Goal: Book appointment/travel/reservation

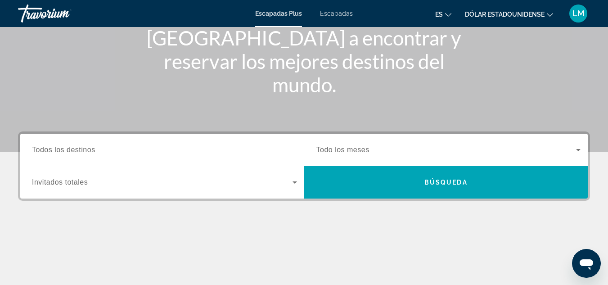
scroll to position [119, 0]
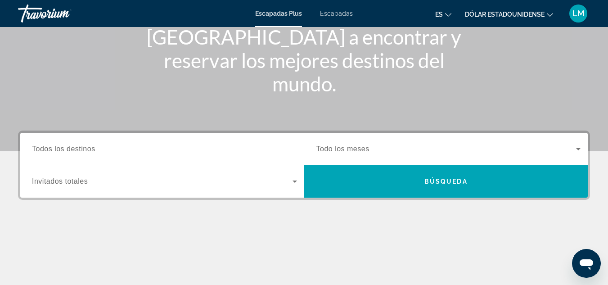
click at [177, 149] on input "Destination Todos los destinos" at bounding box center [164, 149] width 265 height 11
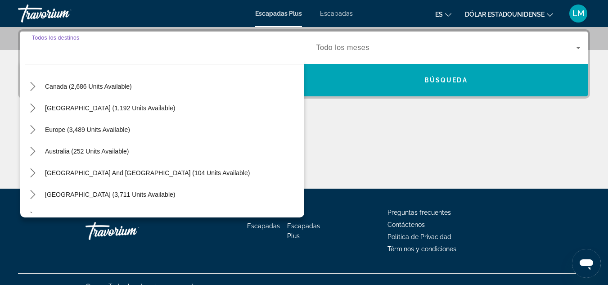
scroll to position [67, 0]
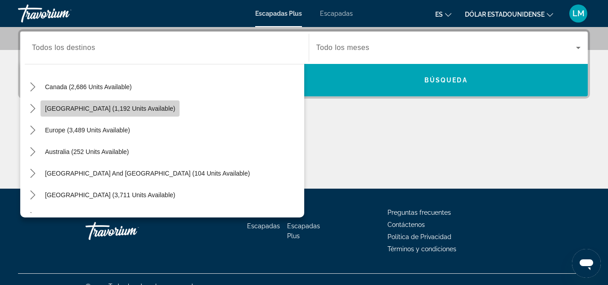
click at [140, 107] on span "[GEOGRAPHIC_DATA] (1,192 units available)" at bounding box center [110, 108] width 130 height 7
type input "**********"
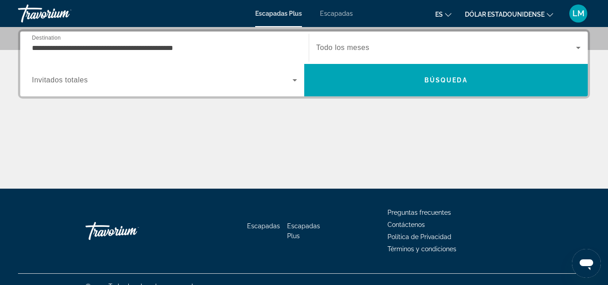
click at [358, 51] on span "Todo los meses" at bounding box center [343, 48] width 53 height 8
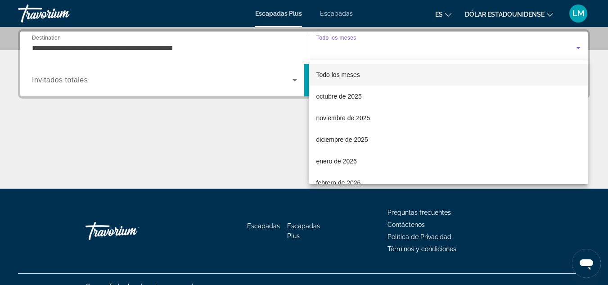
click at [358, 51] on div at bounding box center [304, 142] width 608 height 285
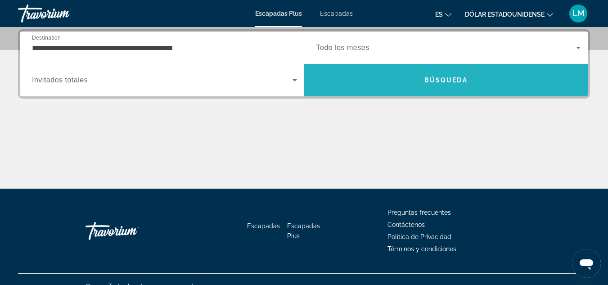
click at [362, 72] on span "Buscar" at bounding box center [446, 80] width 284 height 22
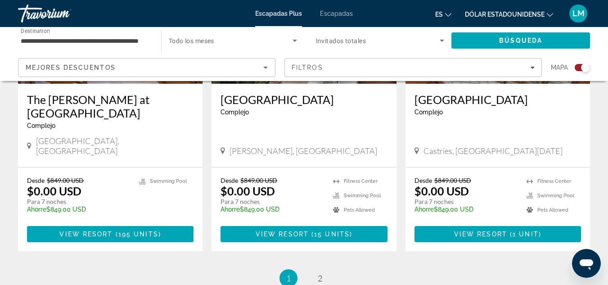
scroll to position [1518, 0]
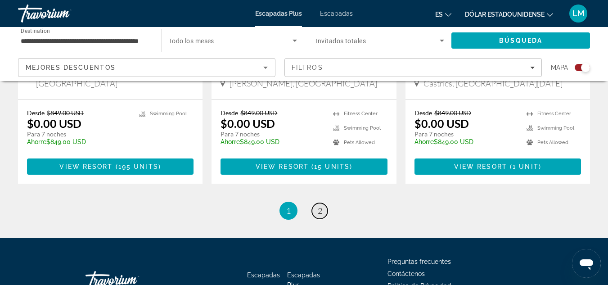
click at [319, 206] on span "2" at bounding box center [320, 211] width 5 height 10
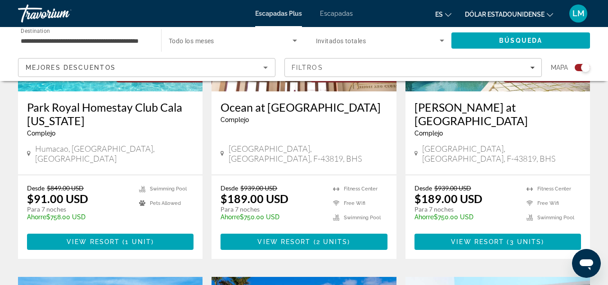
scroll to position [765, 0]
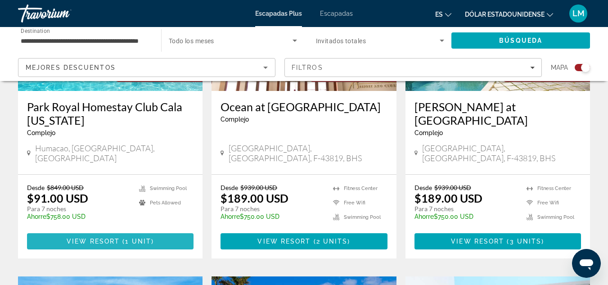
click at [165, 231] on span "Contenido principal" at bounding box center [110, 242] width 167 height 22
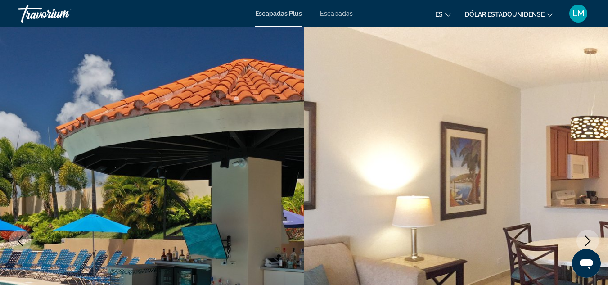
click at [344, 12] on font "Escapadas" at bounding box center [336, 13] width 33 height 7
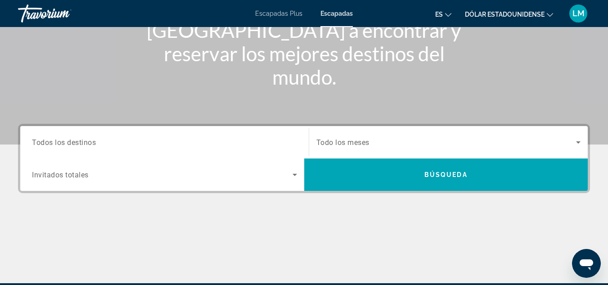
scroll to position [126, 0]
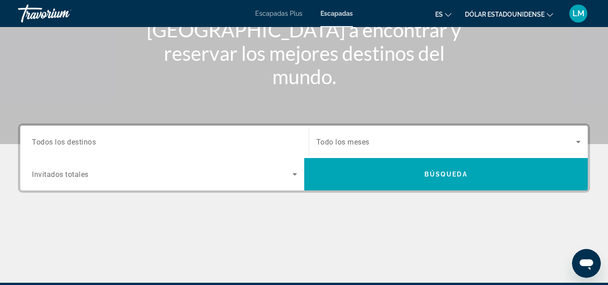
click at [181, 138] on input "Destination Todos los destinos" at bounding box center [164, 142] width 265 height 11
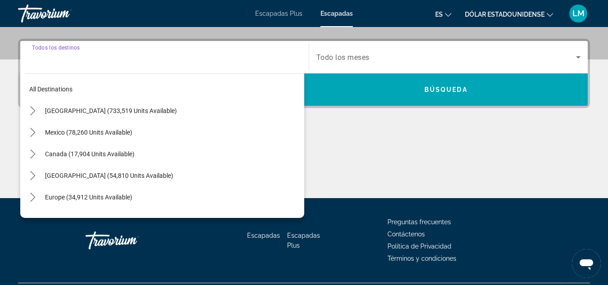
scroll to position [220, 0]
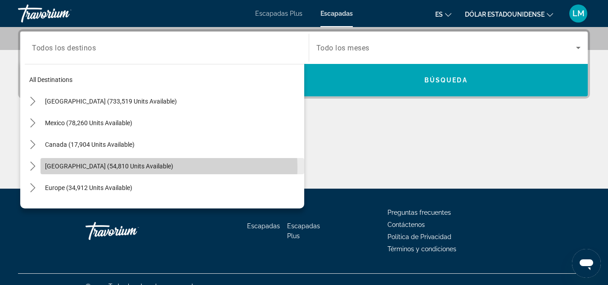
click at [147, 168] on span "[GEOGRAPHIC_DATA] (54,810 units available)" at bounding box center [109, 166] width 128 height 7
type input "**********"
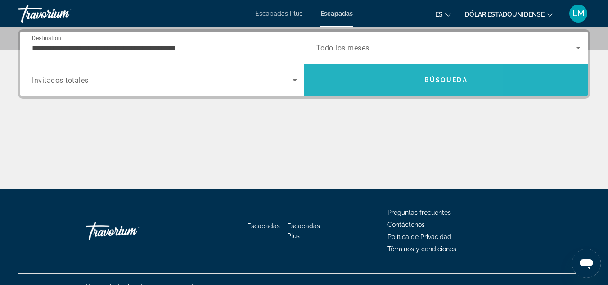
click at [374, 82] on span "Search" at bounding box center [446, 80] width 284 height 22
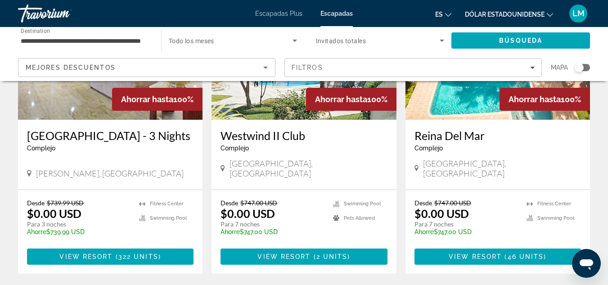
scroll to position [1250, 0]
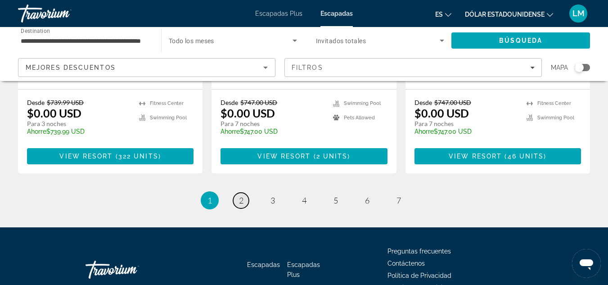
click at [240, 195] on span "2" at bounding box center [241, 200] width 5 height 10
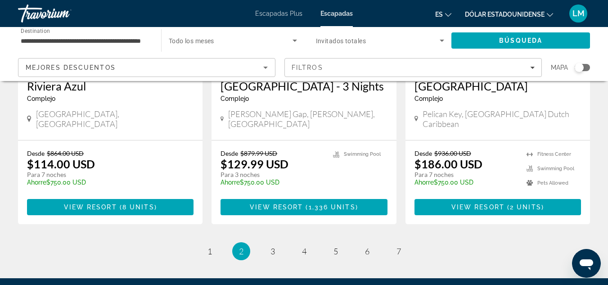
scroll to position [1219, 0]
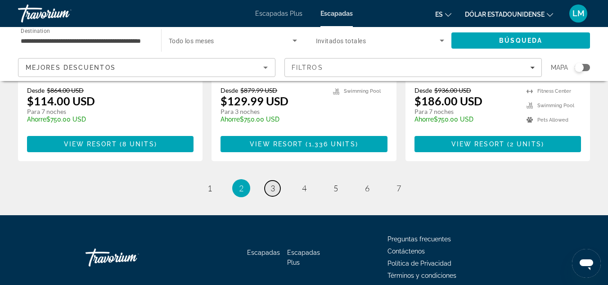
click at [272, 183] on span "3" at bounding box center [273, 188] width 5 height 10
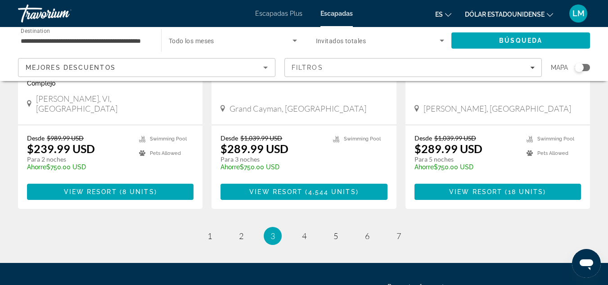
scroll to position [1214, 0]
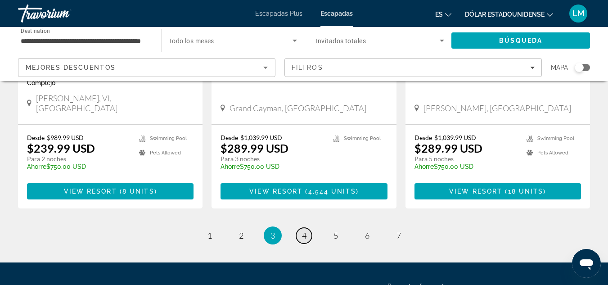
click at [299, 228] on link "page 4" at bounding box center [304, 236] width 16 height 16
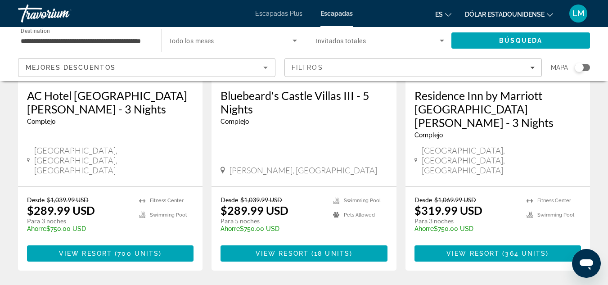
scroll to position [177, 0]
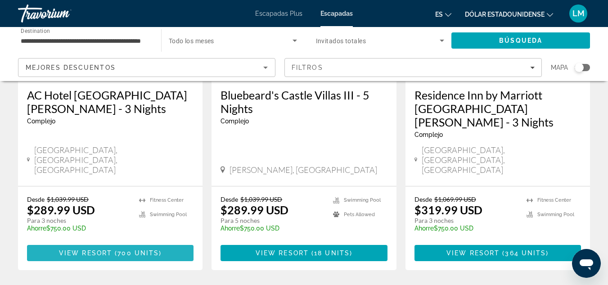
click at [140, 249] on span "700 units" at bounding box center [138, 252] width 41 height 7
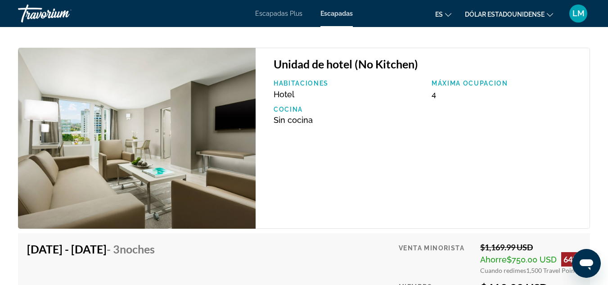
scroll to position [9276, 0]
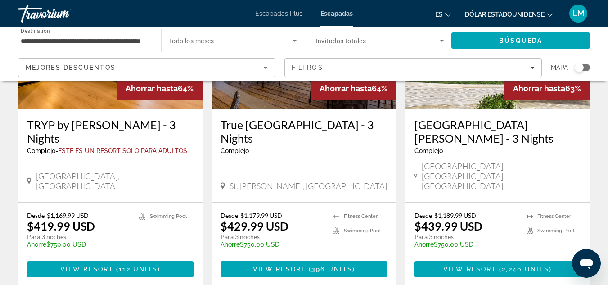
scroll to position [1157, 0]
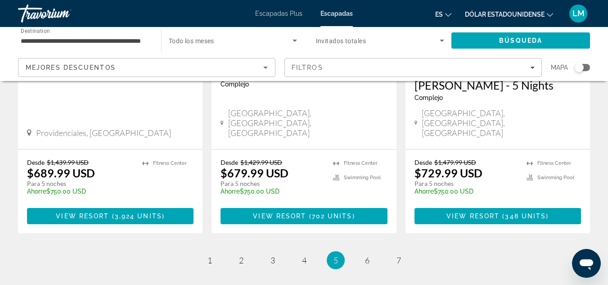
scroll to position [1190, 0]
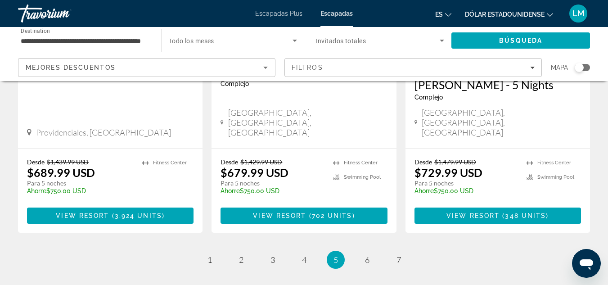
click at [366, 251] on li "page 6" at bounding box center [367, 260] width 18 height 18
click at [366, 252] on link "page 6" at bounding box center [367, 260] width 16 height 16
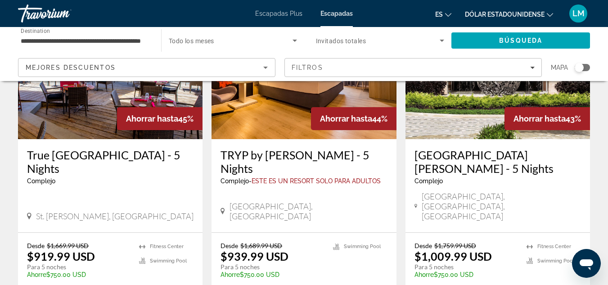
scroll to position [438, 0]
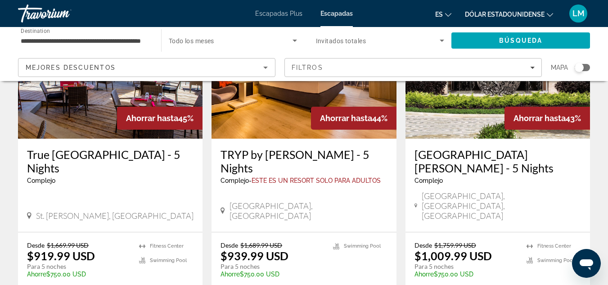
click at [459, 139] on div "[GEOGRAPHIC_DATA][PERSON_NAME] - 5 Nights Complejo - Este es un resort solo par…" at bounding box center [498, 185] width 185 height 93
click at [468, 114] on img "Contenido principal" at bounding box center [498, 67] width 185 height 144
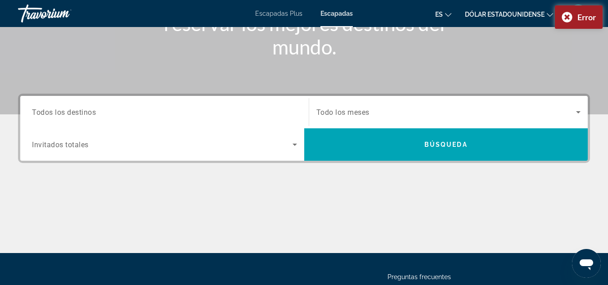
scroll to position [152, 0]
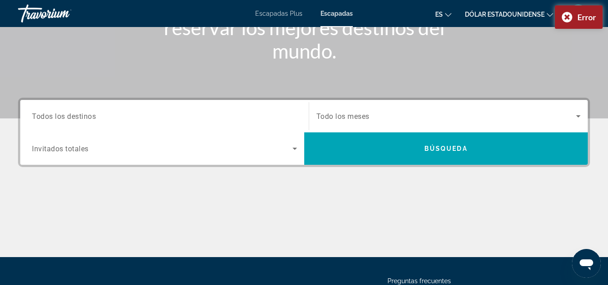
click at [265, 126] on div "Search widget" at bounding box center [164, 117] width 265 height 26
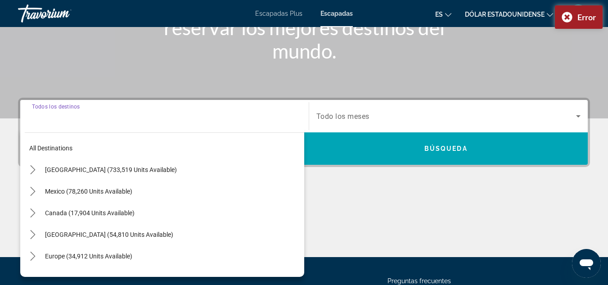
scroll to position [220, 0]
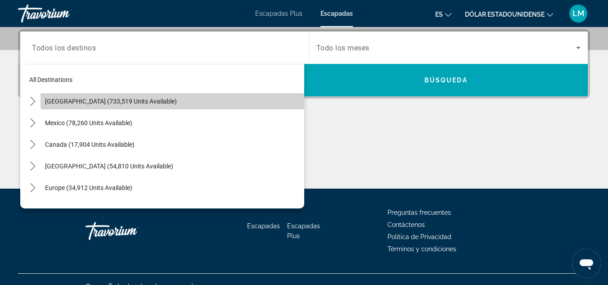
click at [249, 105] on span "Select destination: United States (733,519 units available)" at bounding box center [173, 102] width 264 height 22
type input "**********"
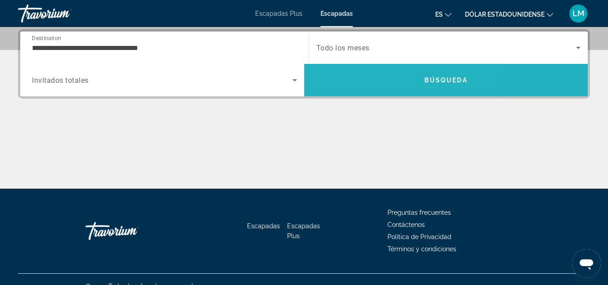
click at [316, 84] on span "Search" at bounding box center [446, 80] width 284 height 22
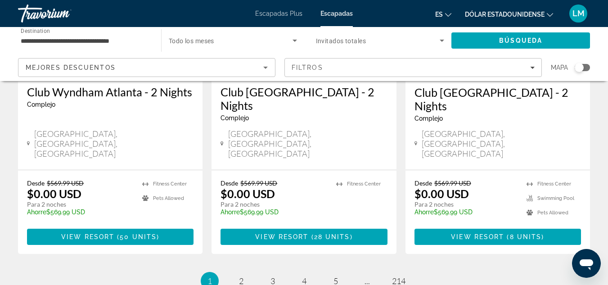
scroll to position [1200, 0]
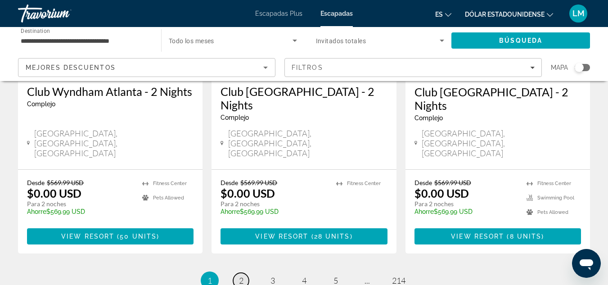
click at [240, 276] on span "2" at bounding box center [241, 281] width 5 height 10
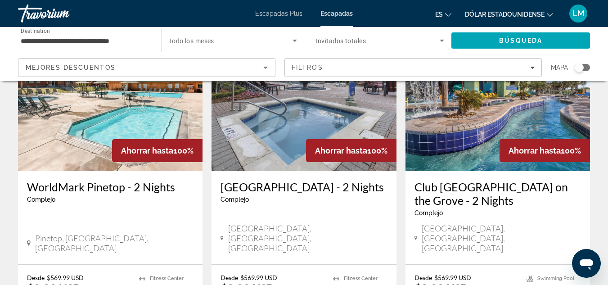
scroll to position [1105, 0]
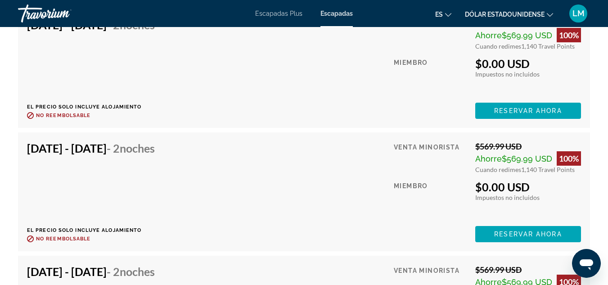
scroll to position [3356, 0]
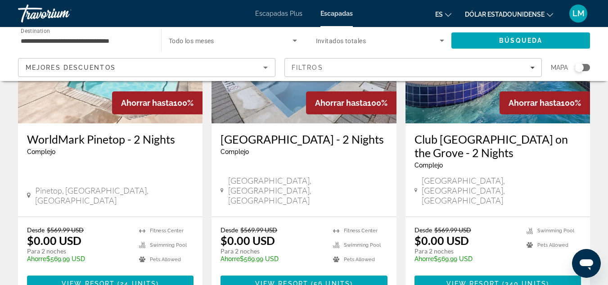
scroll to position [1152, 0]
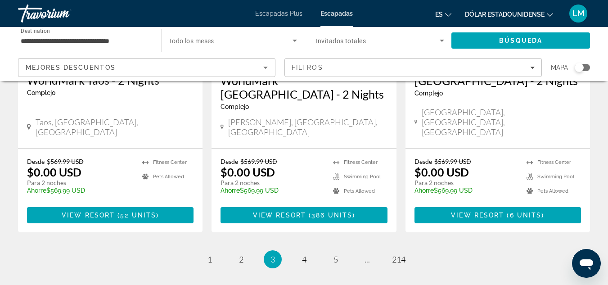
scroll to position [1205, 0]
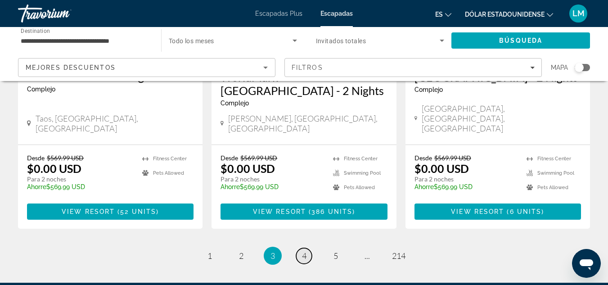
click at [304, 251] on span "4" at bounding box center [304, 256] width 5 height 10
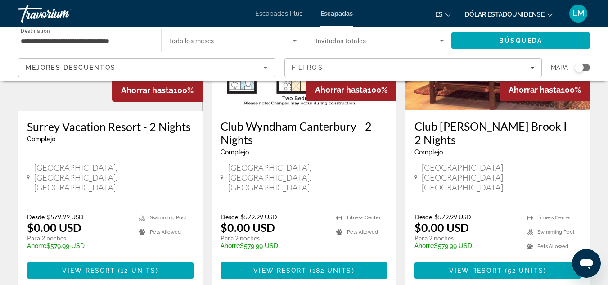
scroll to position [1179, 0]
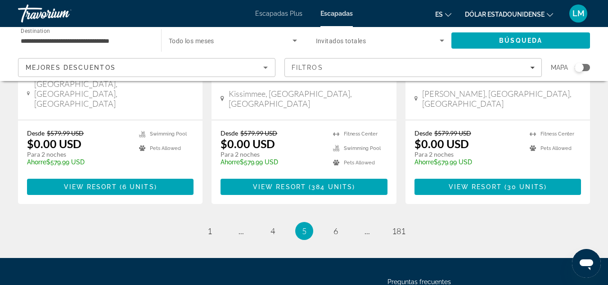
scroll to position [1249, 0]
